Goal: Task Accomplishment & Management: Manage account settings

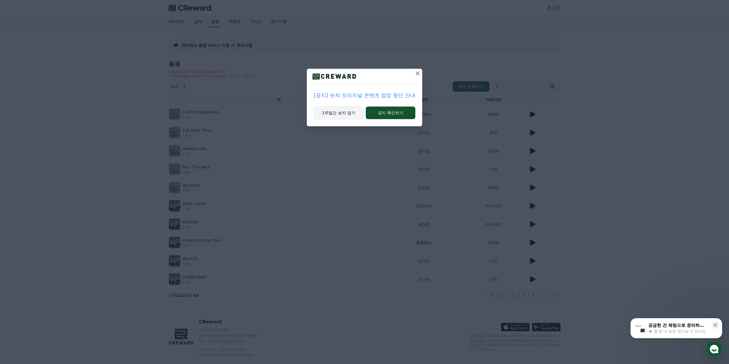
click at [345, 113] on button "1주일간 보지 않기" at bounding box center [339, 112] width 50 height 13
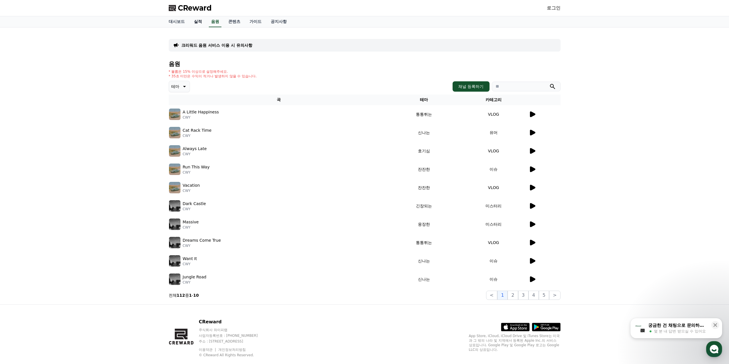
click at [200, 21] on link "실적" at bounding box center [197, 21] width 17 height 11
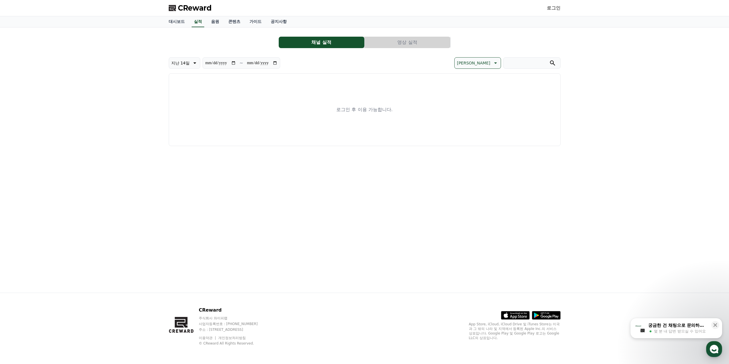
click at [555, 11] on link "로그인" at bounding box center [554, 8] width 14 height 7
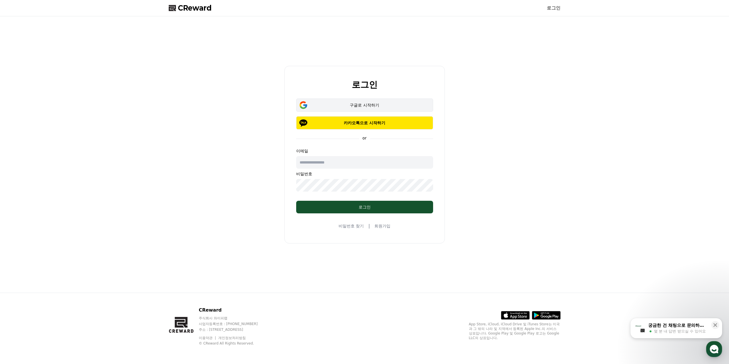
click at [365, 106] on div "구글로 시작하기" at bounding box center [364, 105] width 120 height 6
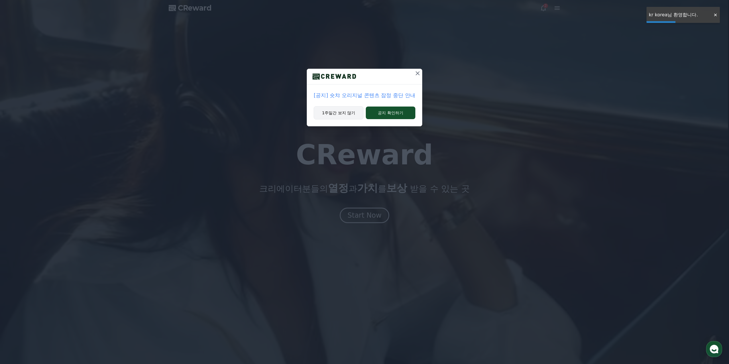
click at [344, 113] on button "1주일간 보지 않기" at bounding box center [339, 112] width 50 height 13
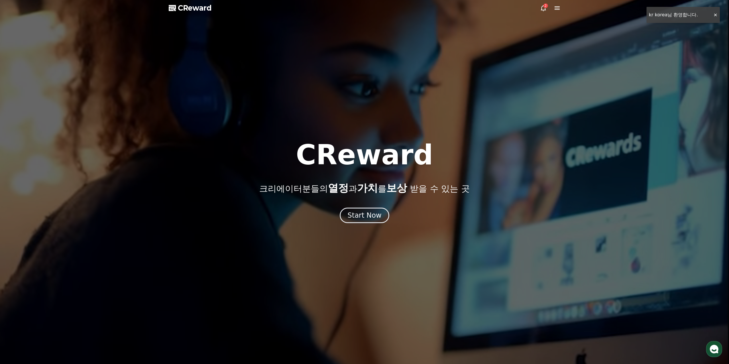
click at [546, 7] on div "2" at bounding box center [545, 5] width 5 height 5
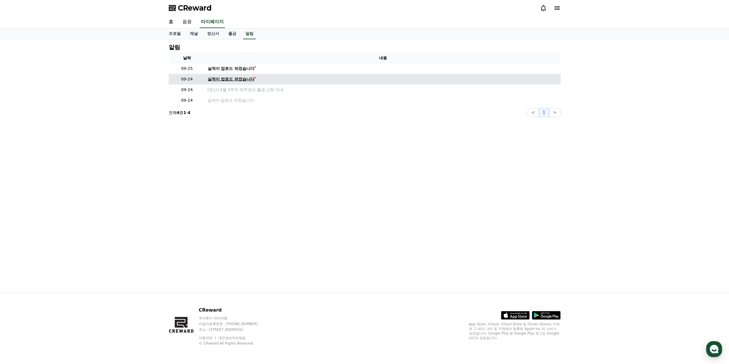
click at [227, 79] on div "실적이 업로드 되었습니다" at bounding box center [231, 79] width 47 height 6
click at [210, 38] on link "정산서" at bounding box center [212, 33] width 21 height 11
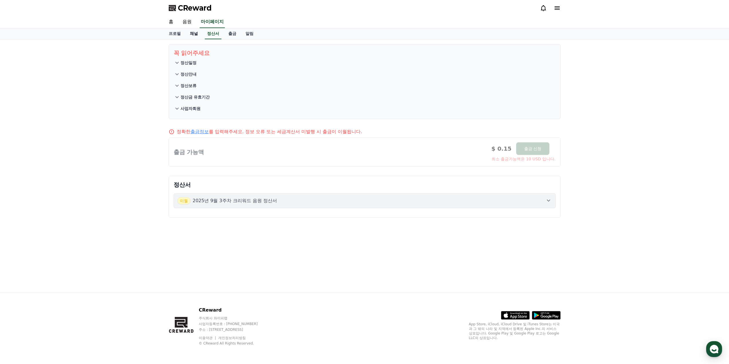
click at [197, 37] on link "채널" at bounding box center [193, 33] width 17 height 11
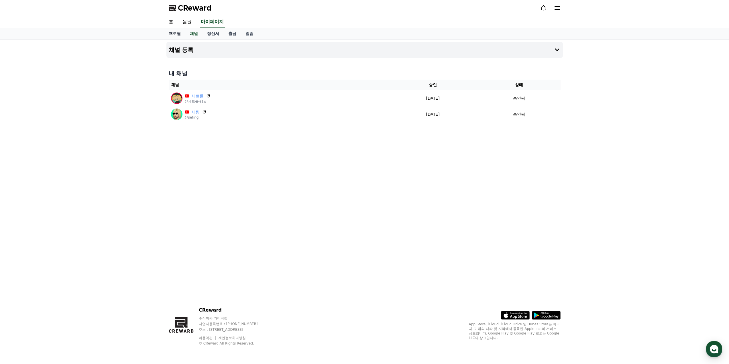
click at [179, 34] on link "프로필" at bounding box center [174, 33] width 21 height 11
select select "**********"
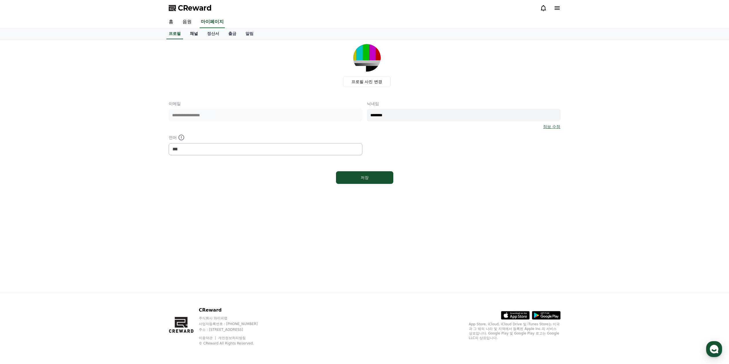
click at [198, 34] on link "채널" at bounding box center [193, 33] width 17 height 11
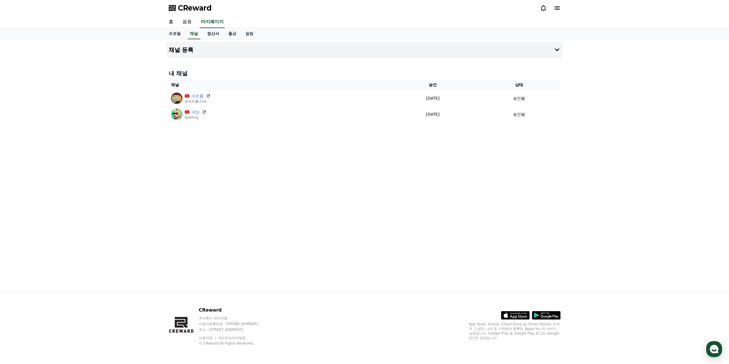
click at [214, 34] on link "정산서" at bounding box center [212, 33] width 21 height 11
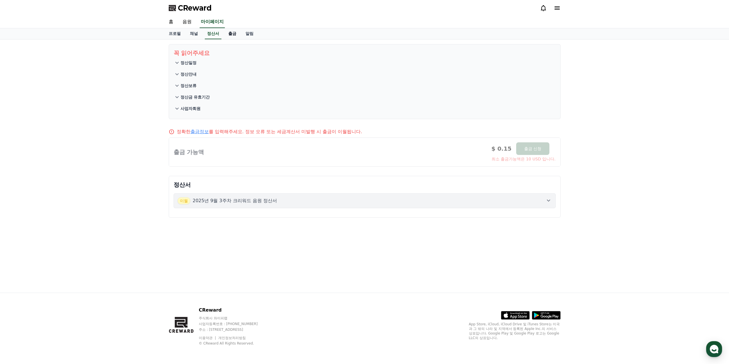
click at [231, 34] on link "출금" at bounding box center [232, 33] width 17 height 11
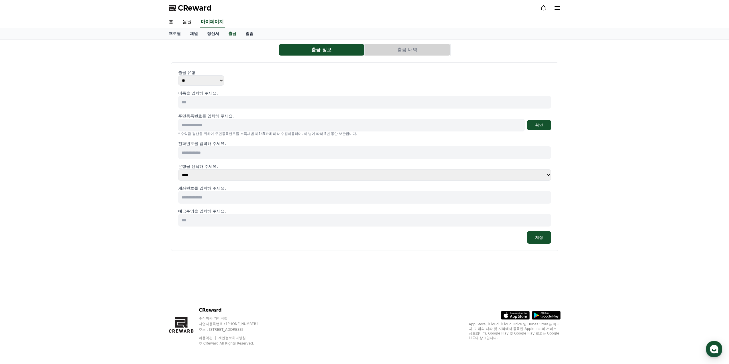
click at [249, 34] on link "알림" at bounding box center [249, 33] width 17 height 11
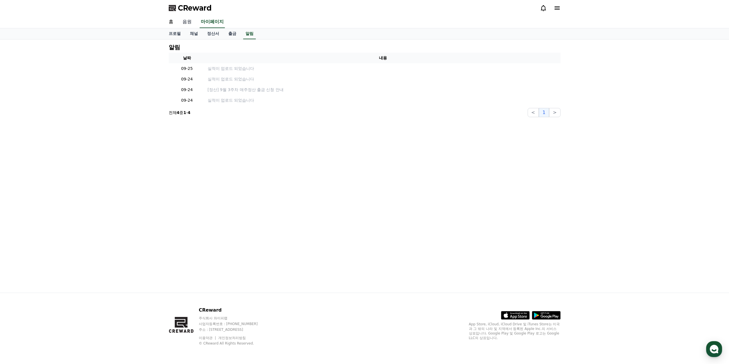
click at [181, 20] on link "음원" at bounding box center [187, 22] width 18 height 12
